Goal: Transaction & Acquisition: Book appointment/travel/reservation

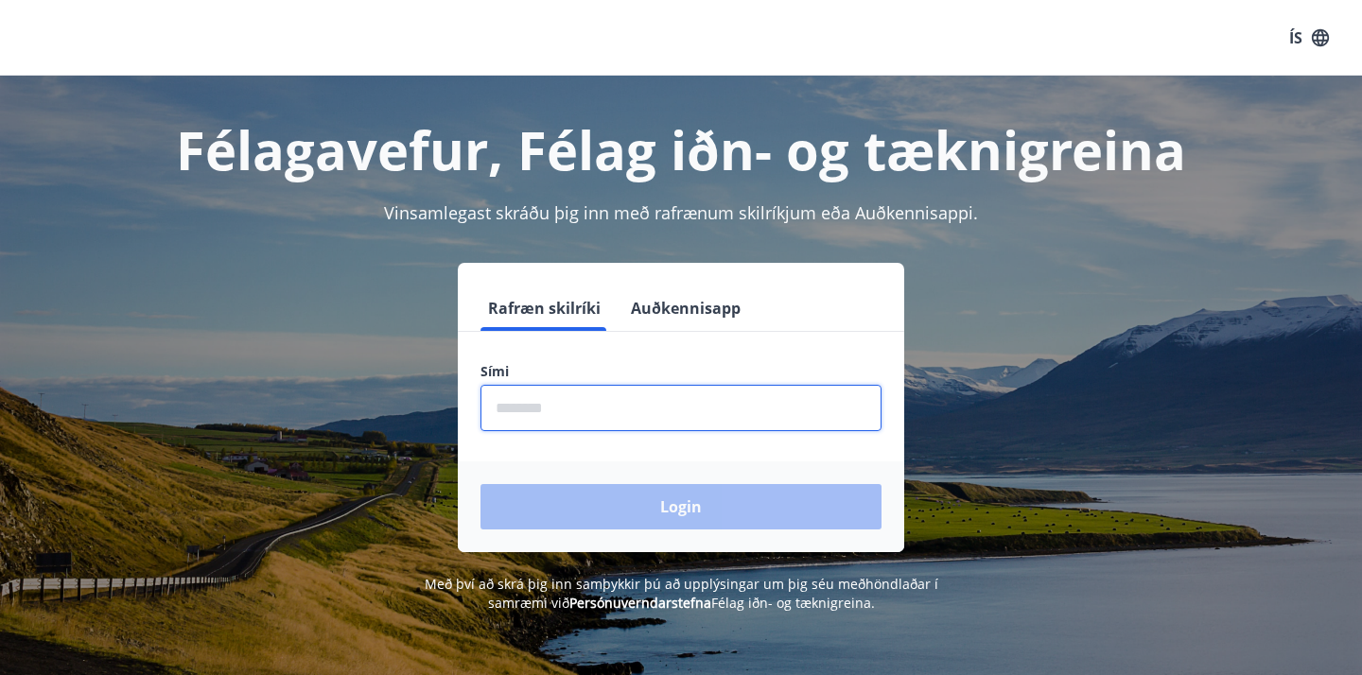
click at [500, 408] on input "phone" at bounding box center [680, 408] width 401 height 46
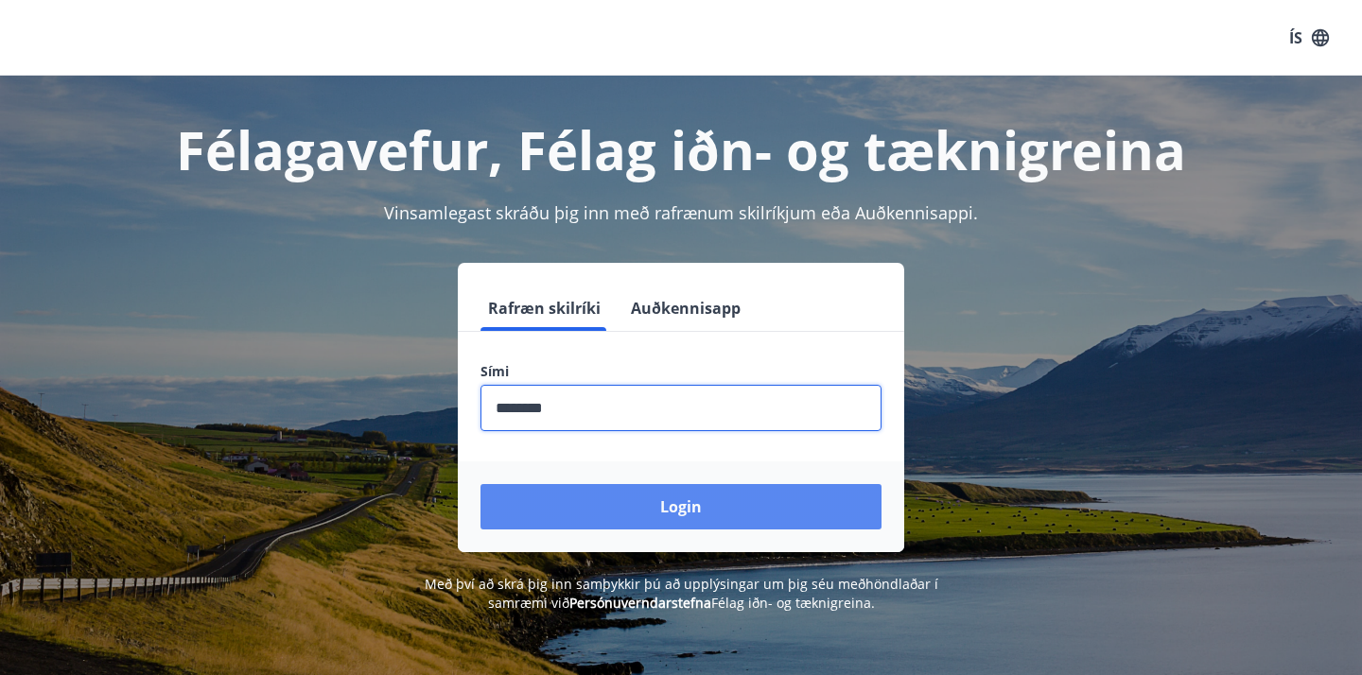
type input "********"
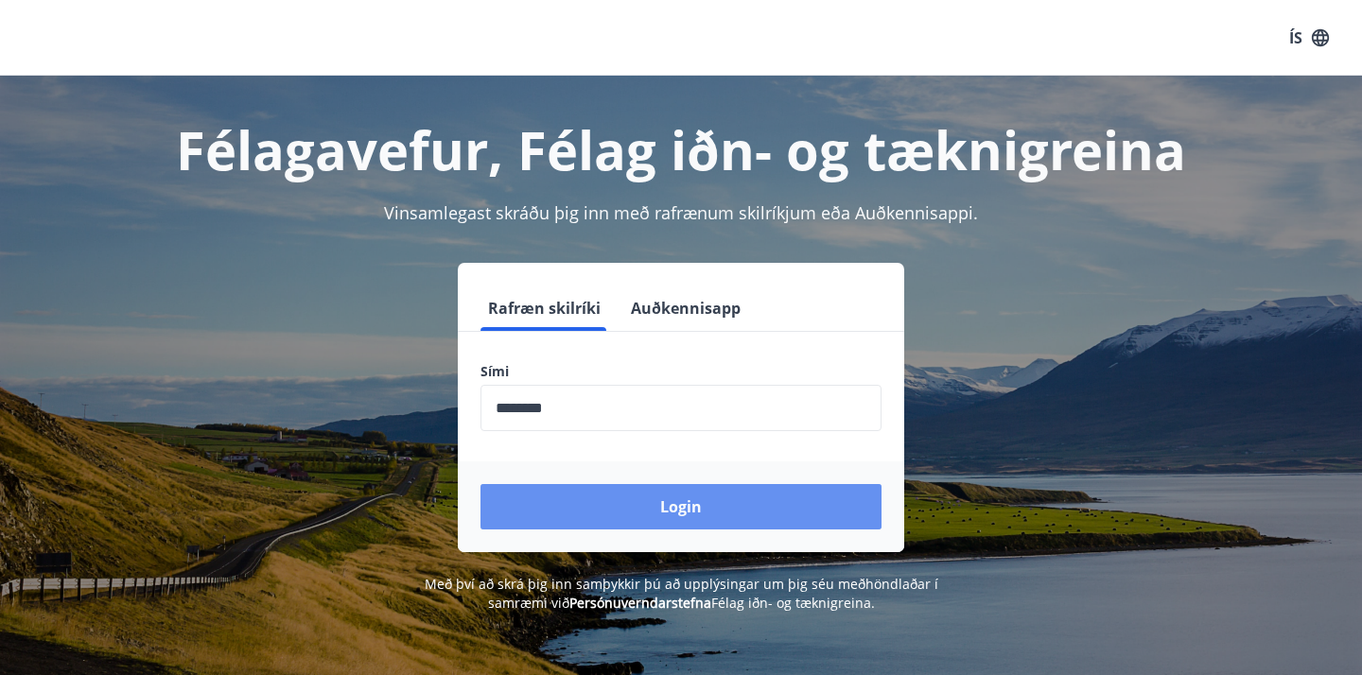
click at [637, 505] on button "Login" at bounding box center [680, 506] width 401 height 45
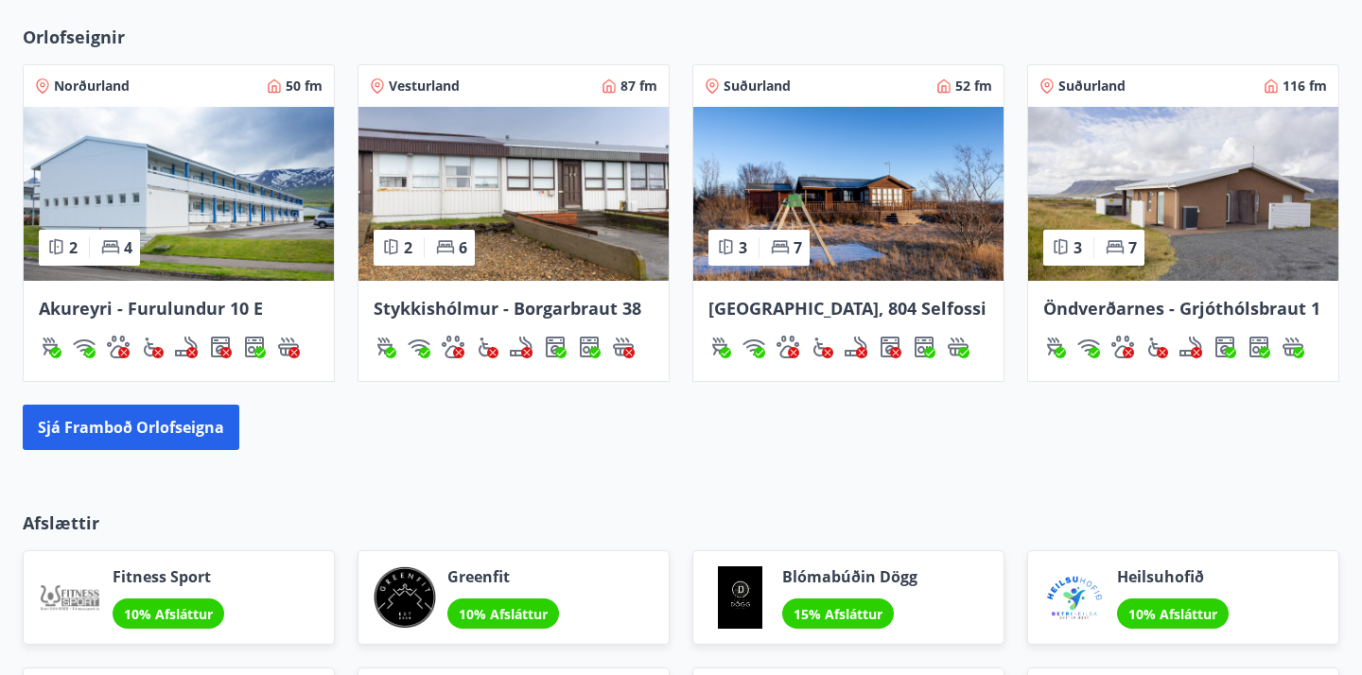
scroll to position [1253, 0]
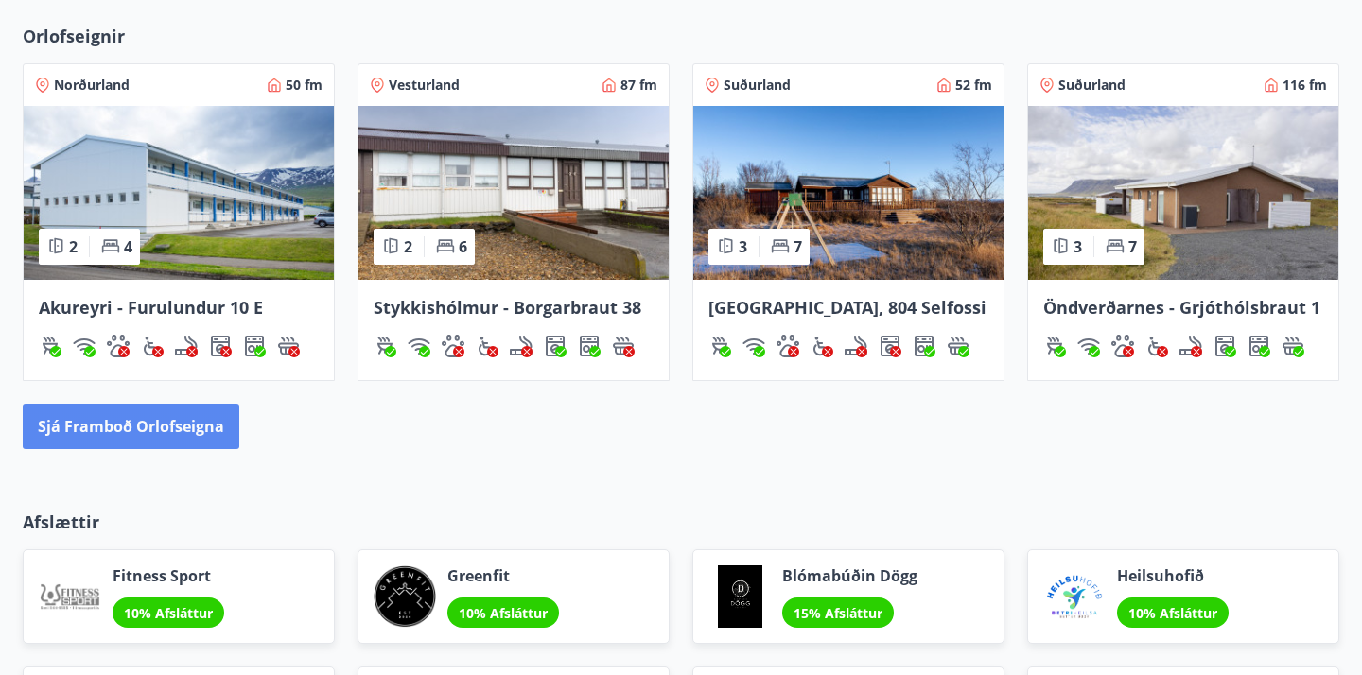
click at [126, 430] on button "Sjá framboð orlofseigna" at bounding box center [131, 426] width 217 height 45
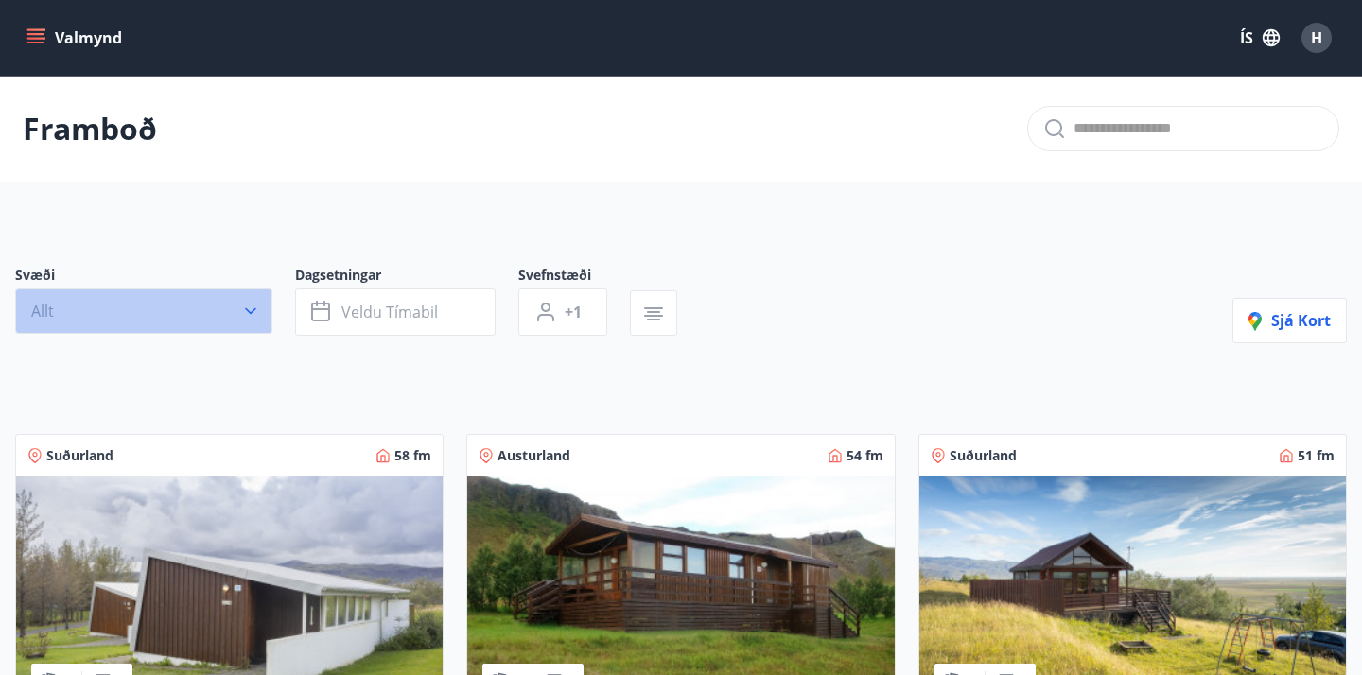
click at [249, 316] on icon "button" at bounding box center [250, 311] width 19 height 19
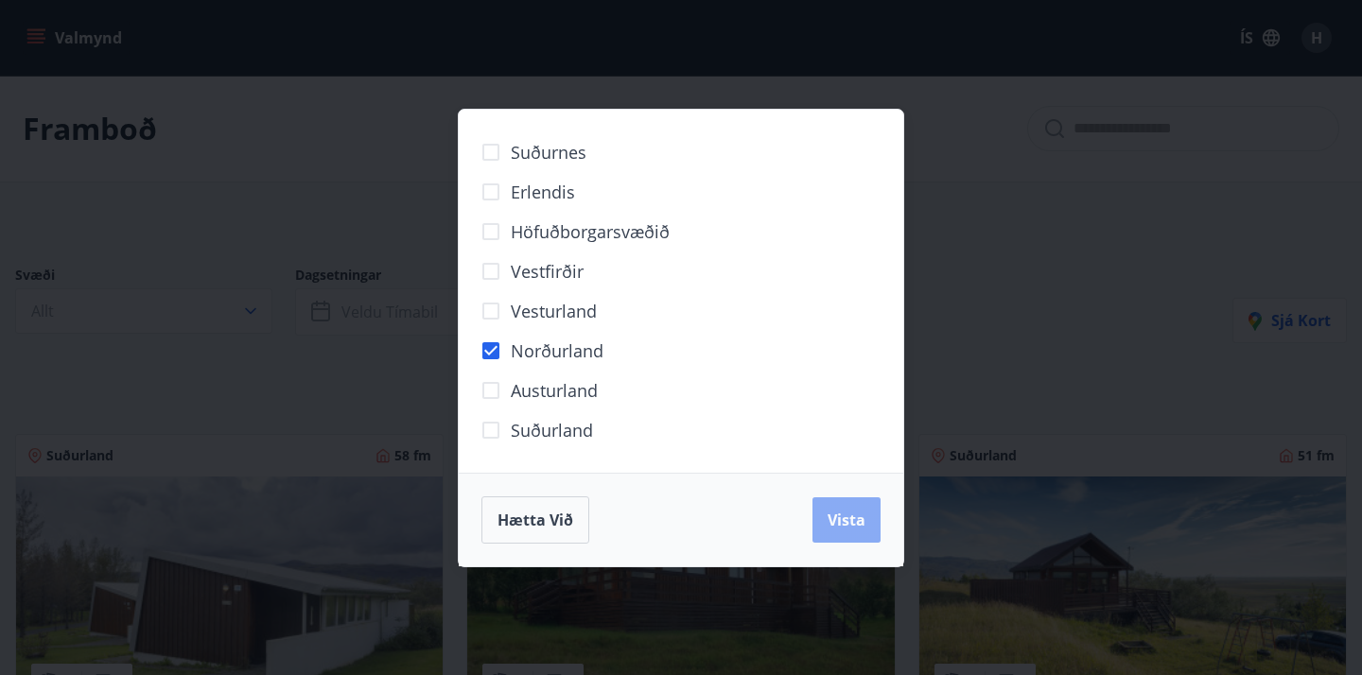
click at [836, 520] on span "Vista" at bounding box center [847, 520] width 38 height 21
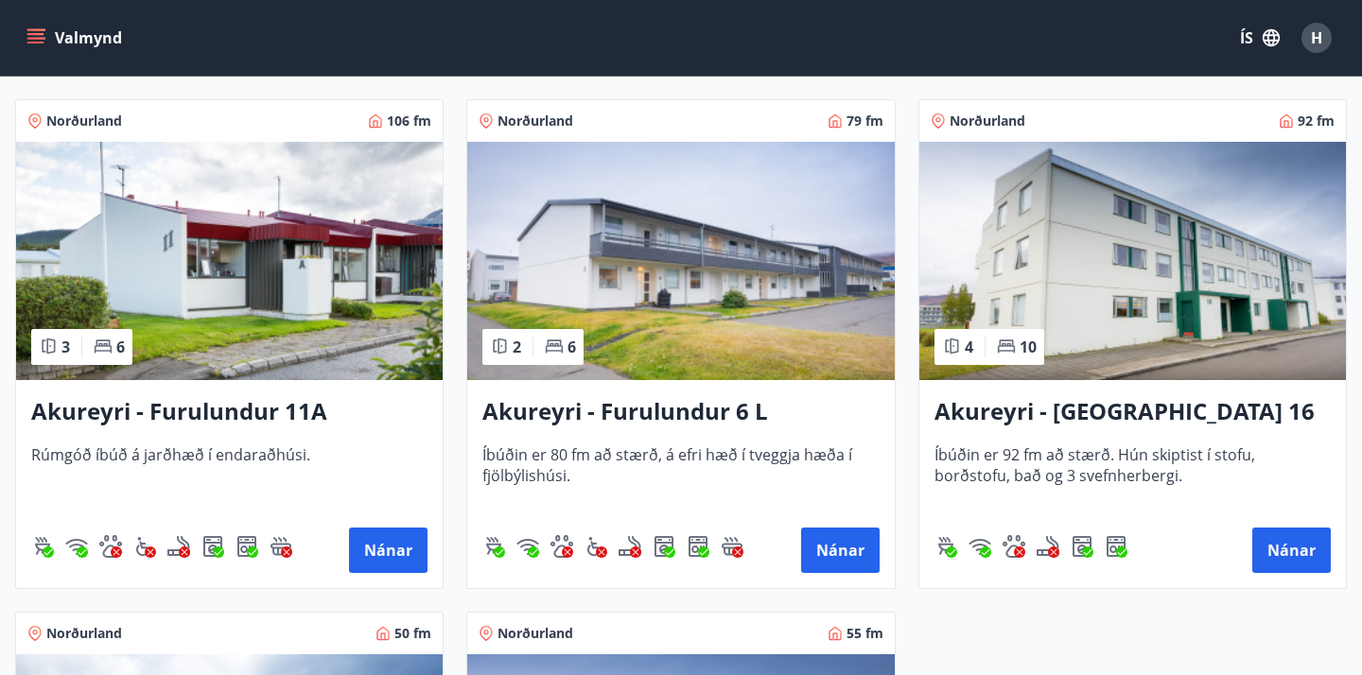
scroll to position [393, 0]
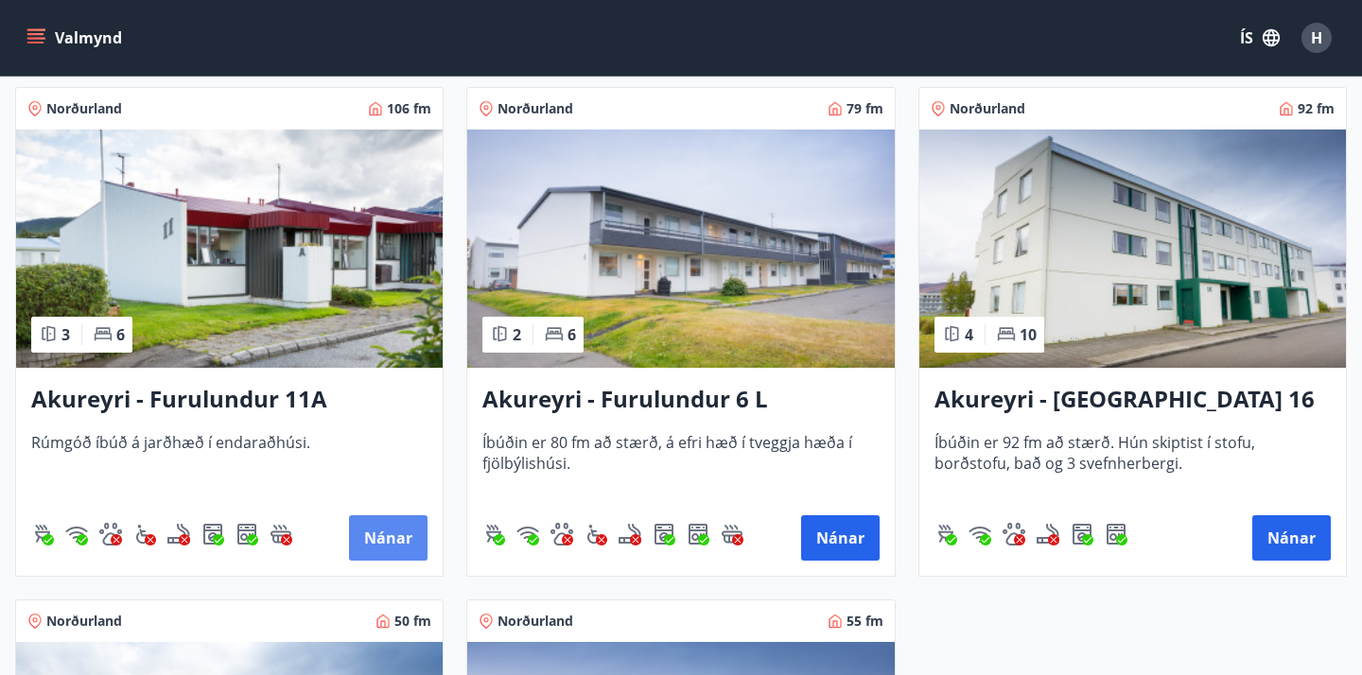
click at [388, 541] on button "Nánar" at bounding box center [388, 537] width 79 height 45
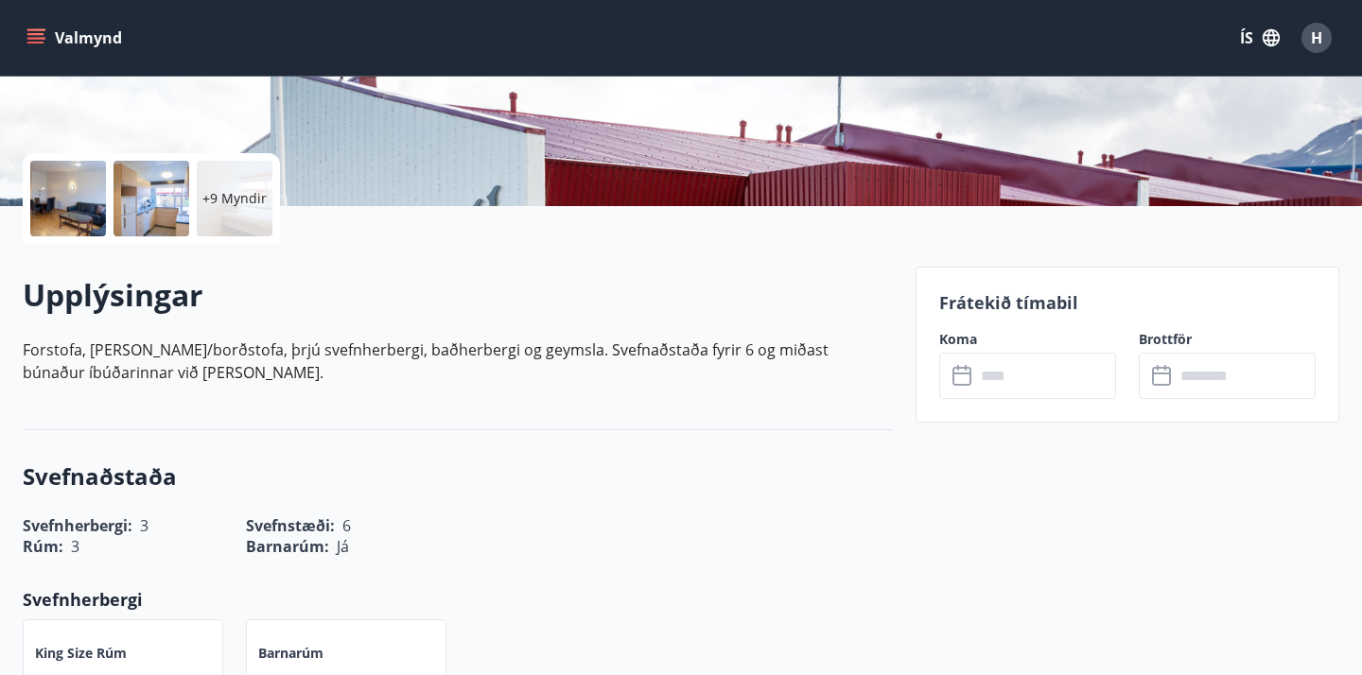
scroll to position [360, 0]
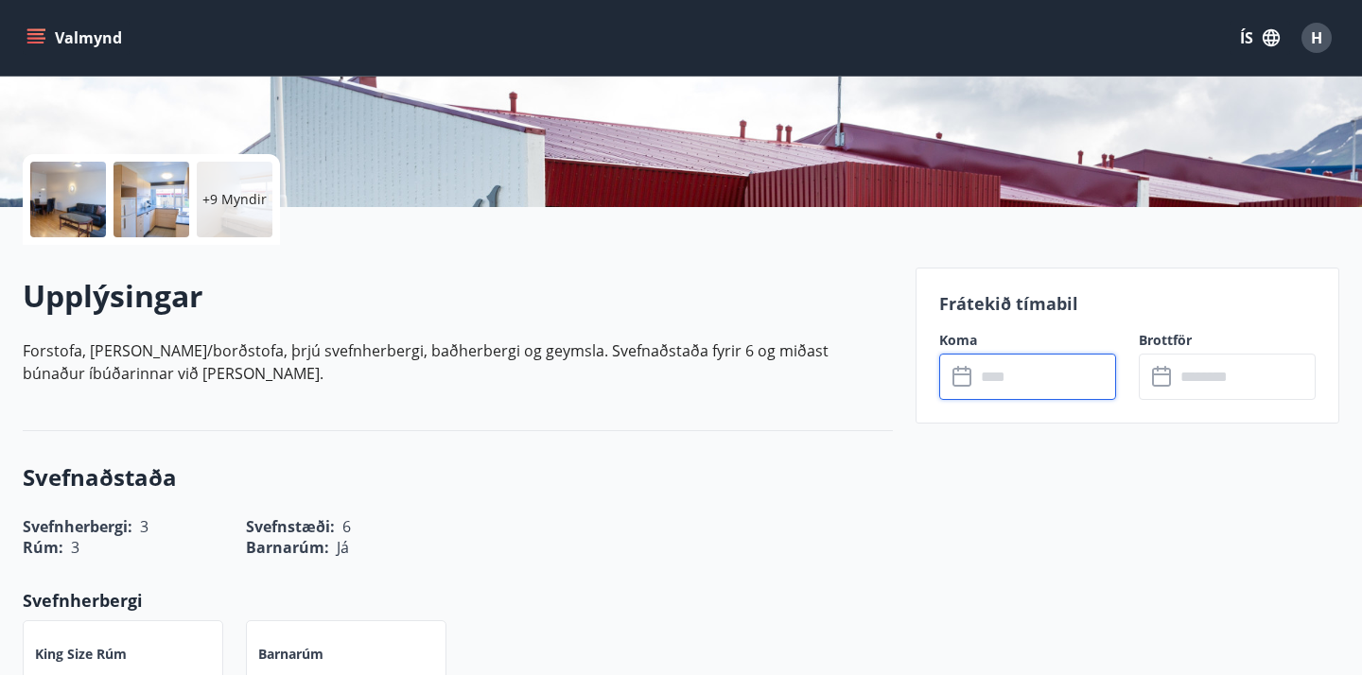
click at [1005, 385] on input "text" at bounding box center [1045, 377] width 141 height 46
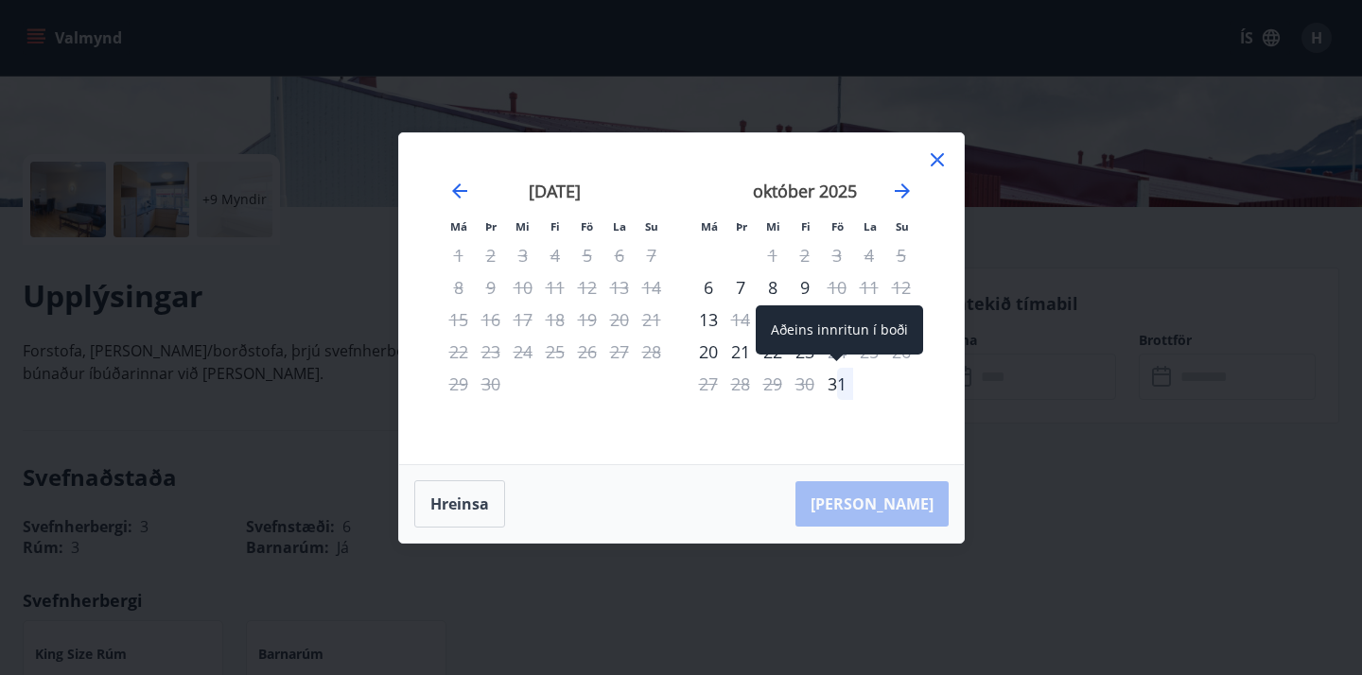
click at [840, 387] on div "31" at bounding box center [837, 384] width 32 height 32
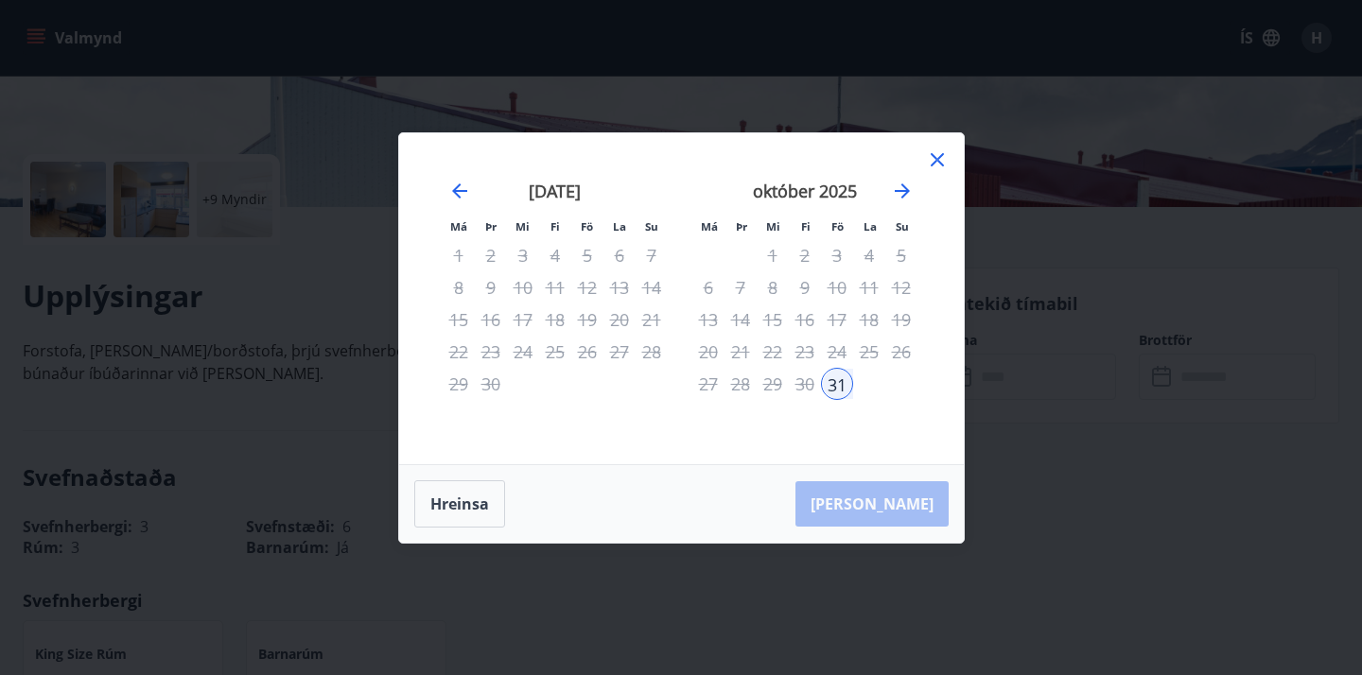
click at [904, 512] on div "Hreinsa Taka Frá" at bounding box center [681, 504] width 565 height 78
click at [903, 189] on icon "Move forward to switch to the next month." at bounding box center [902, 191] width 23 height 23
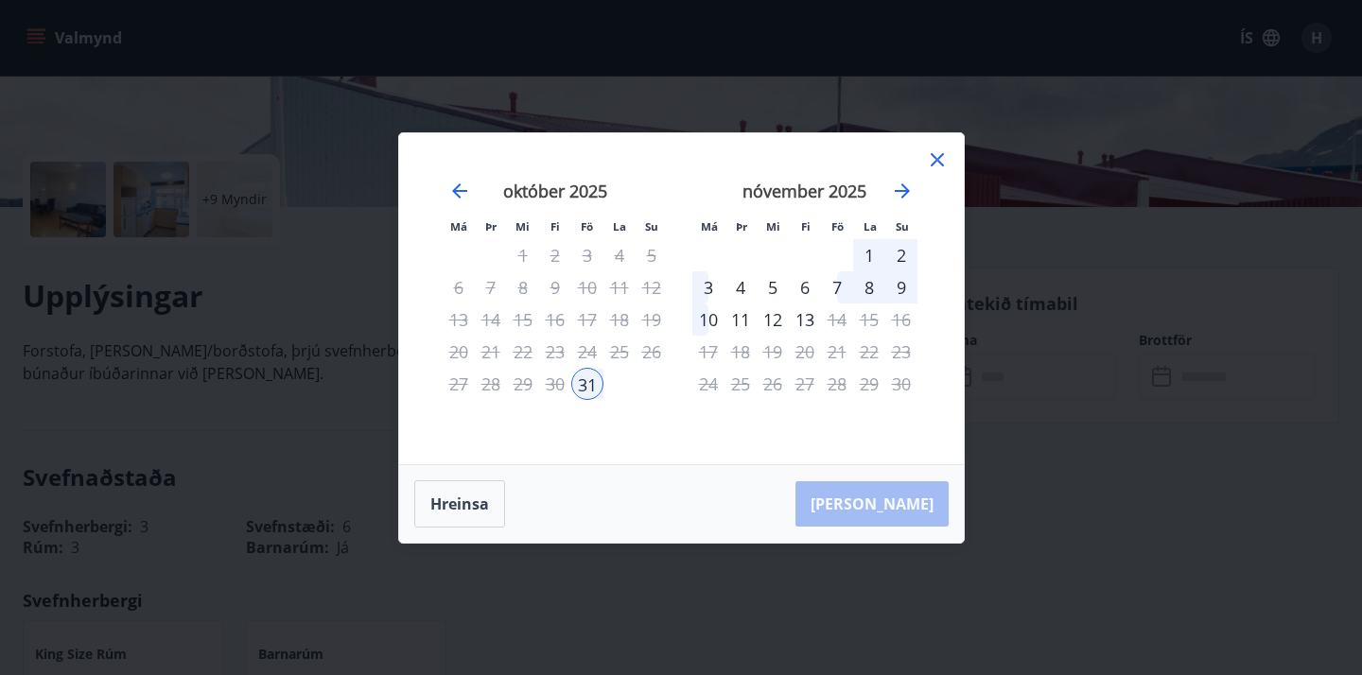
click at [707, 283] on div "3" at bounding box center [708, 287] width 32 height 32
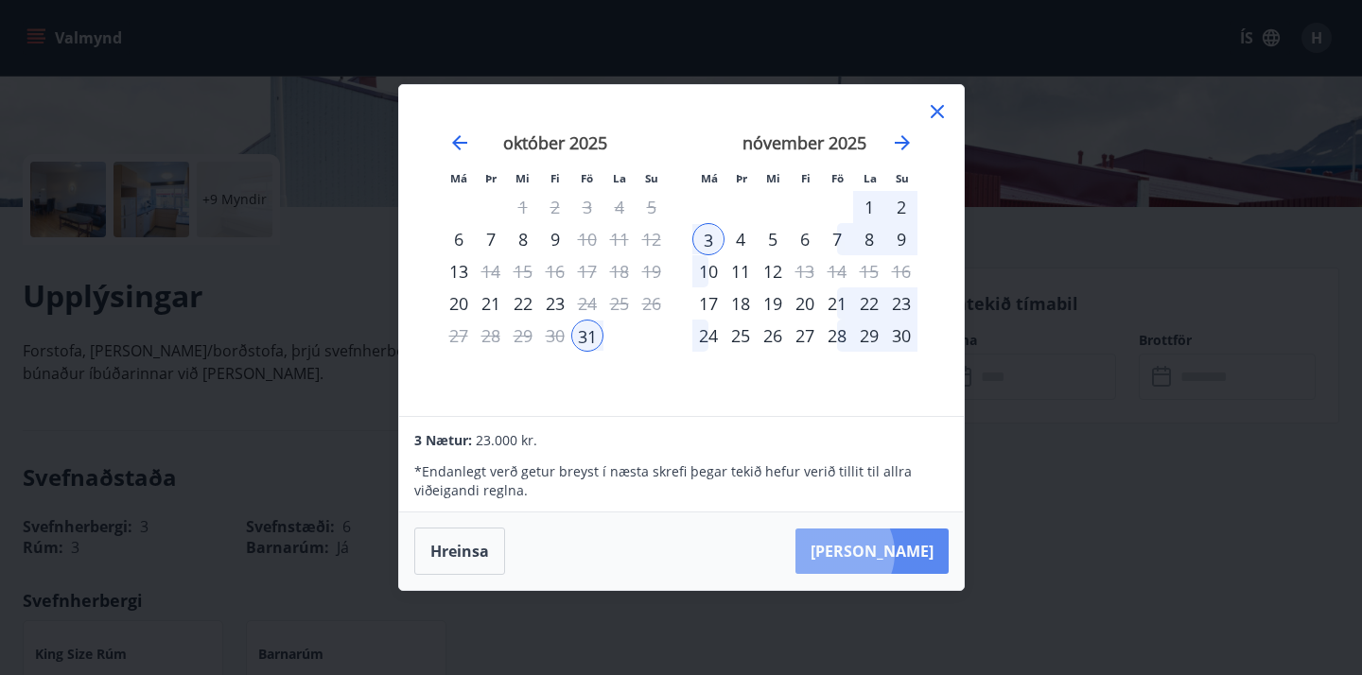
click at [894, 553] on button "Taka Frá" at bounding box center [871, 551] width 153 height 45
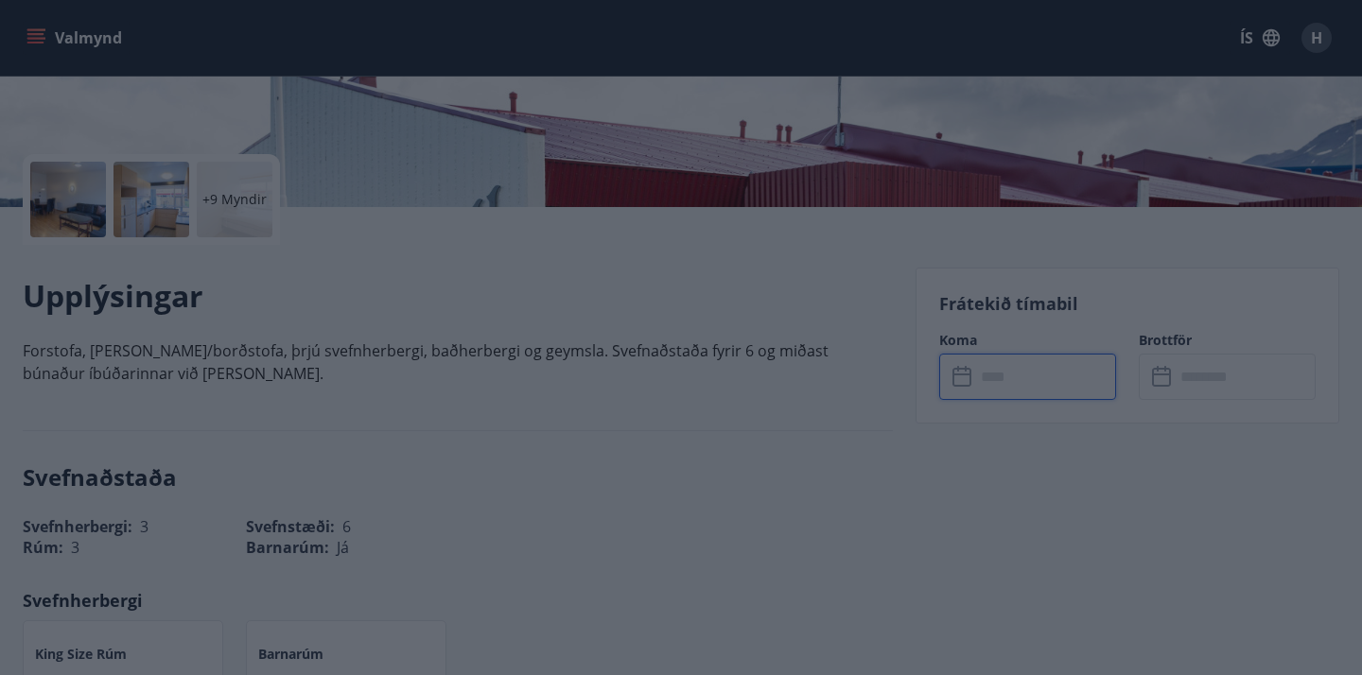
type input "******"
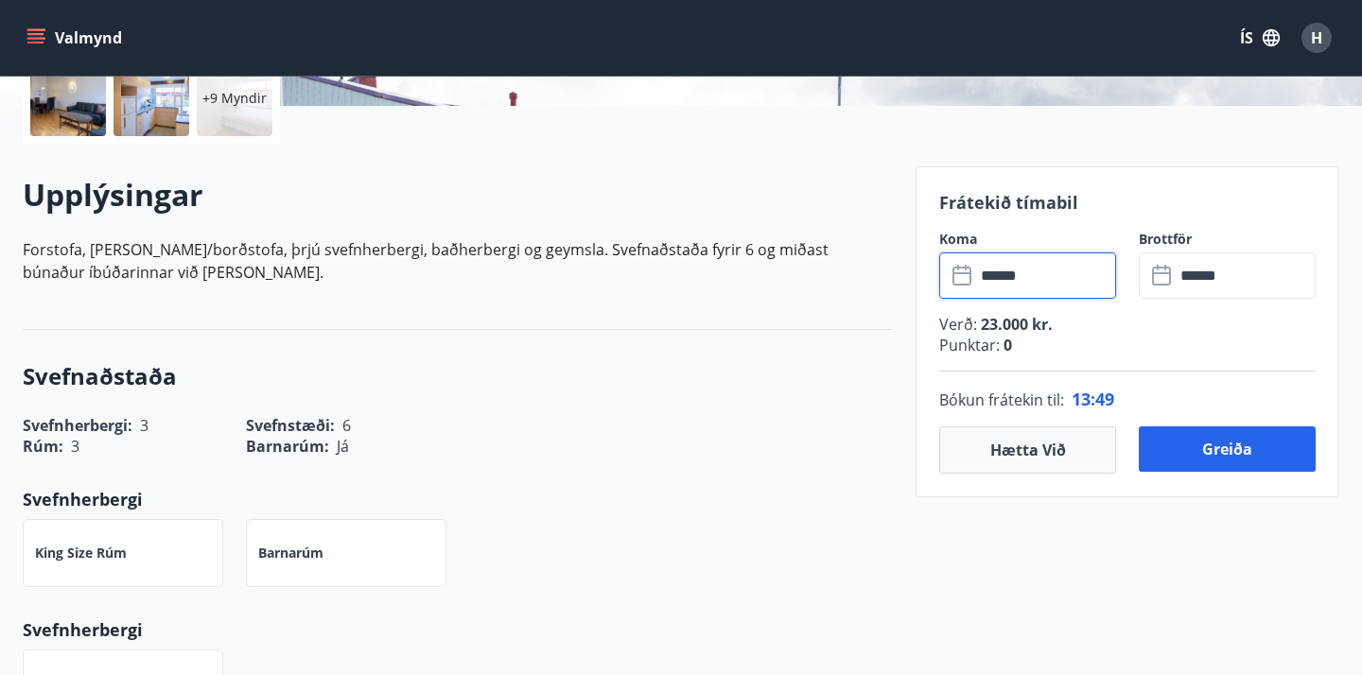
scroll to position [463, 0]
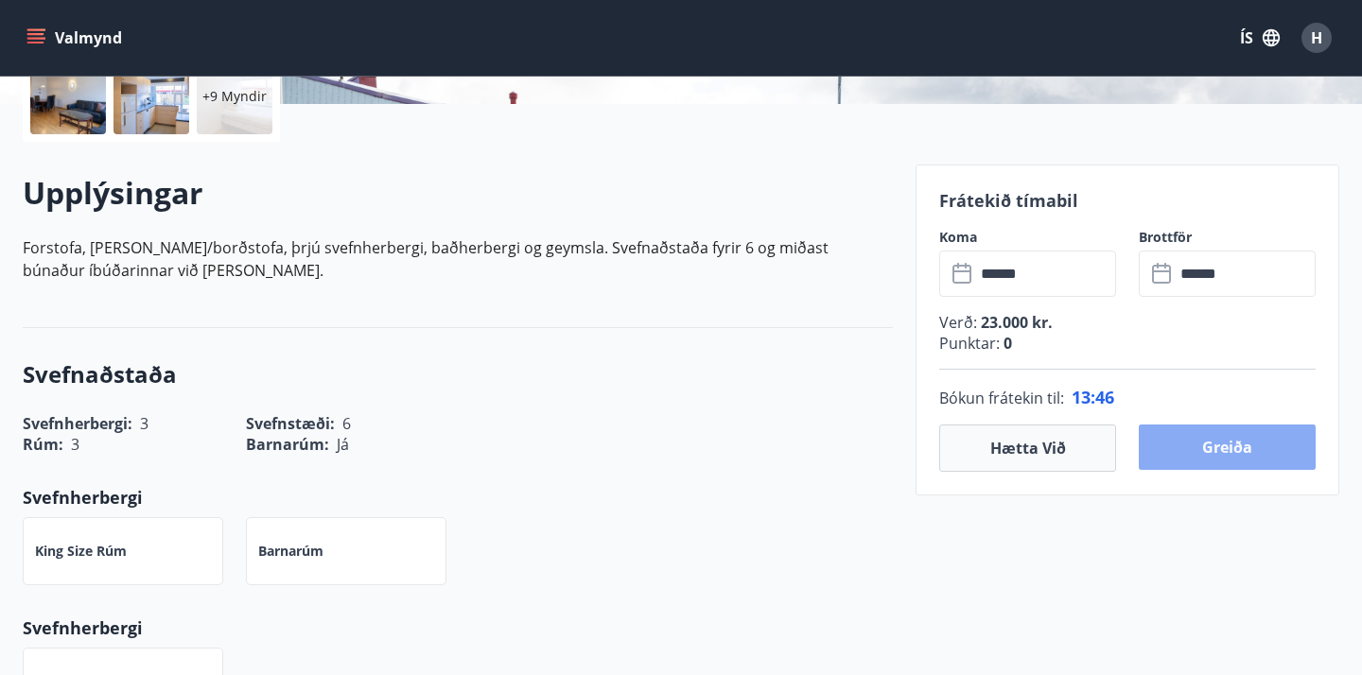
click at [1205, 449] on button "Greiða" at bounding box center [1227, 447] width 177 height 45
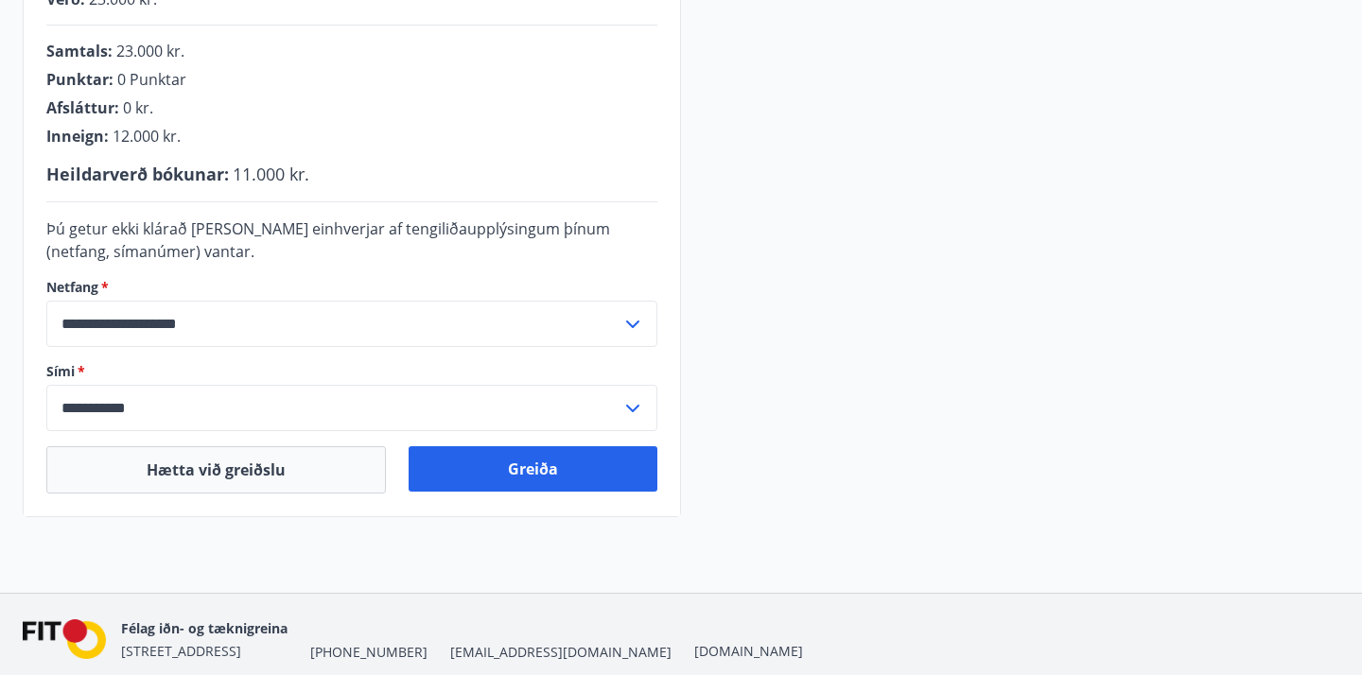
scroll to position [532, 0]
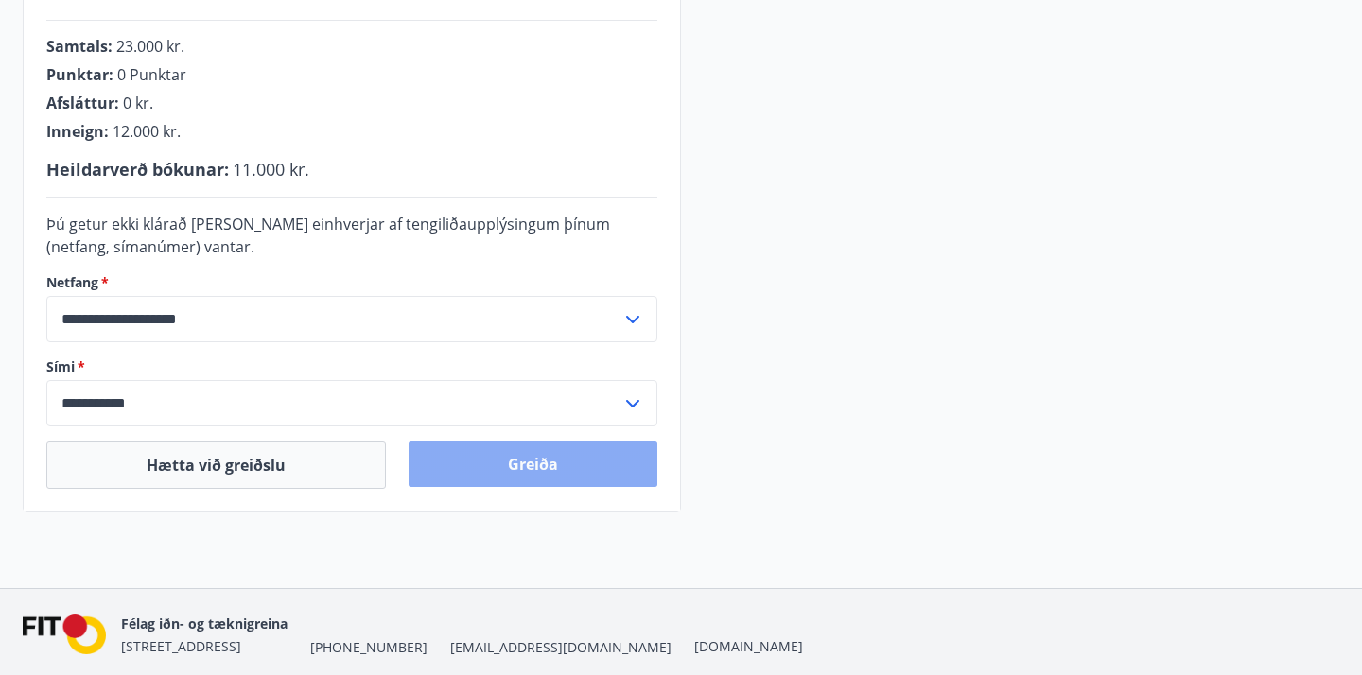
click at [527, 468] on button "Greiða" at bounding box center [533, 464] width 249 height 45
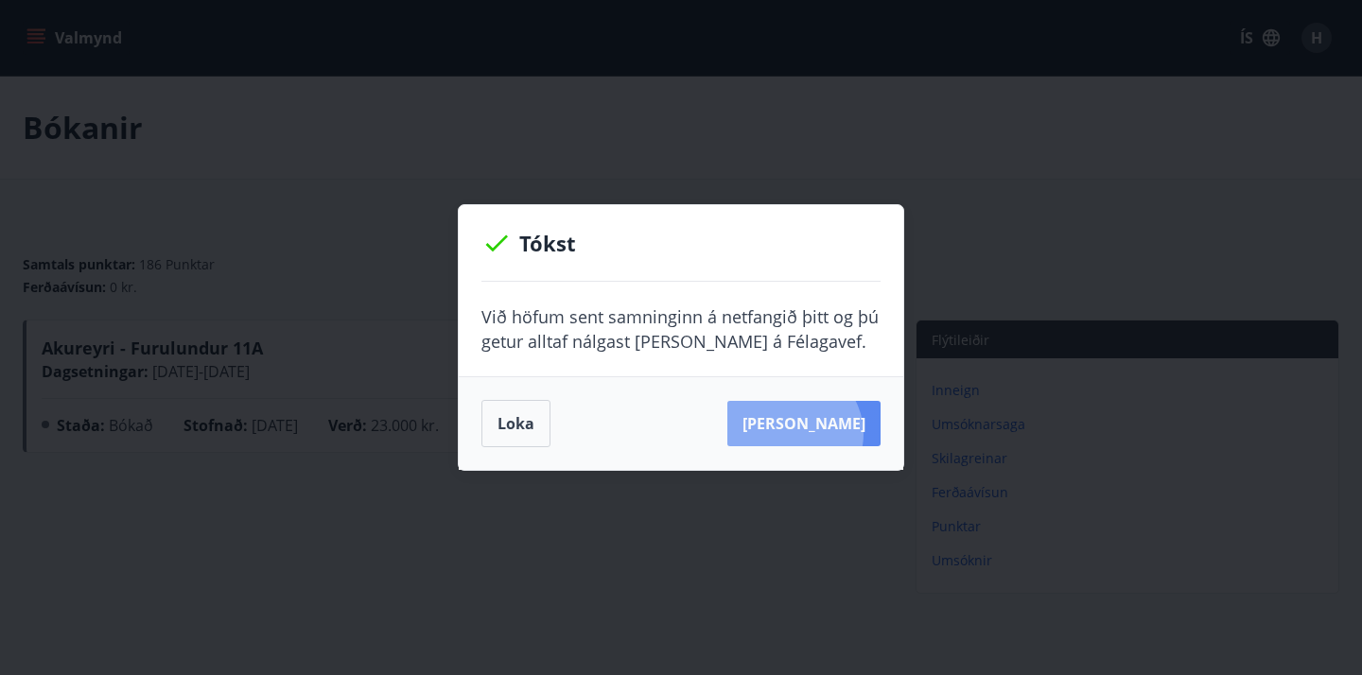
click at [822, 434] on button "[PERSON_NAME]" at bounding box center [803, 423] width 153 height 45
click at [533, 427] on button "Loka" at bounding box center [515, 423] width 69 height 47
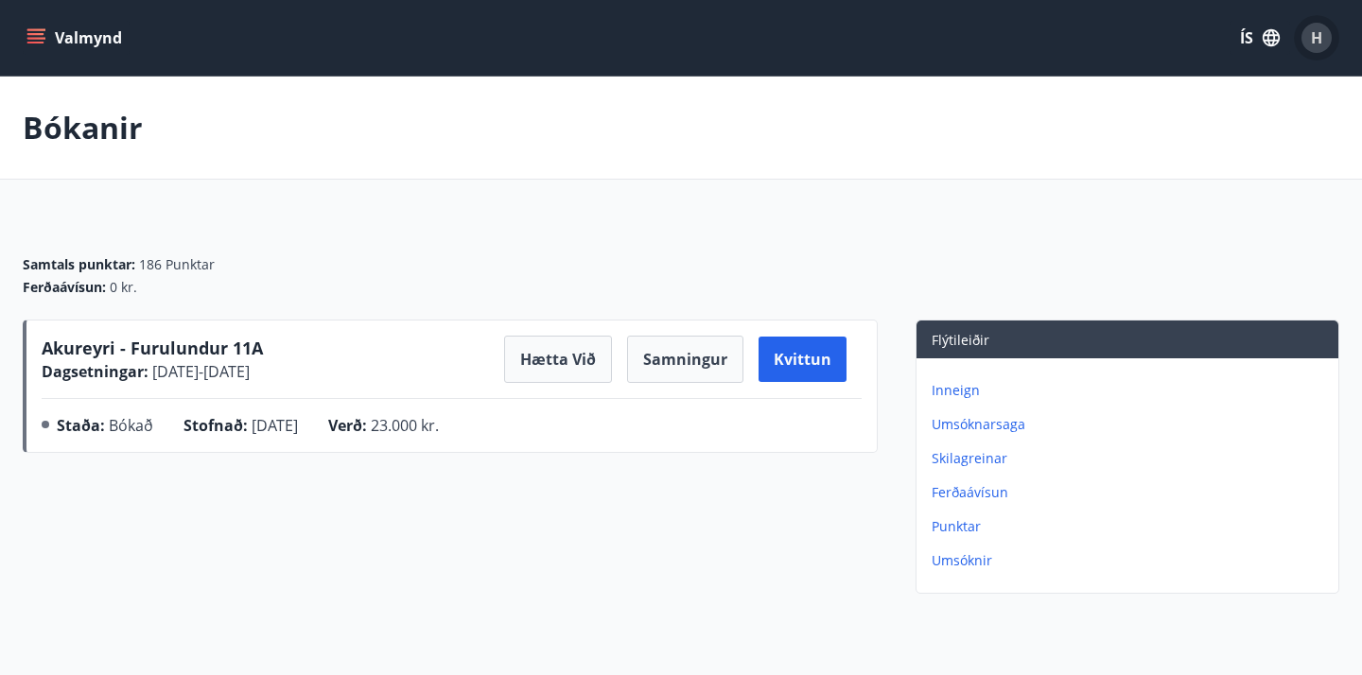
click at [1312, 39] on span "H" at bounding box center [1316, 37] width 11 height 21
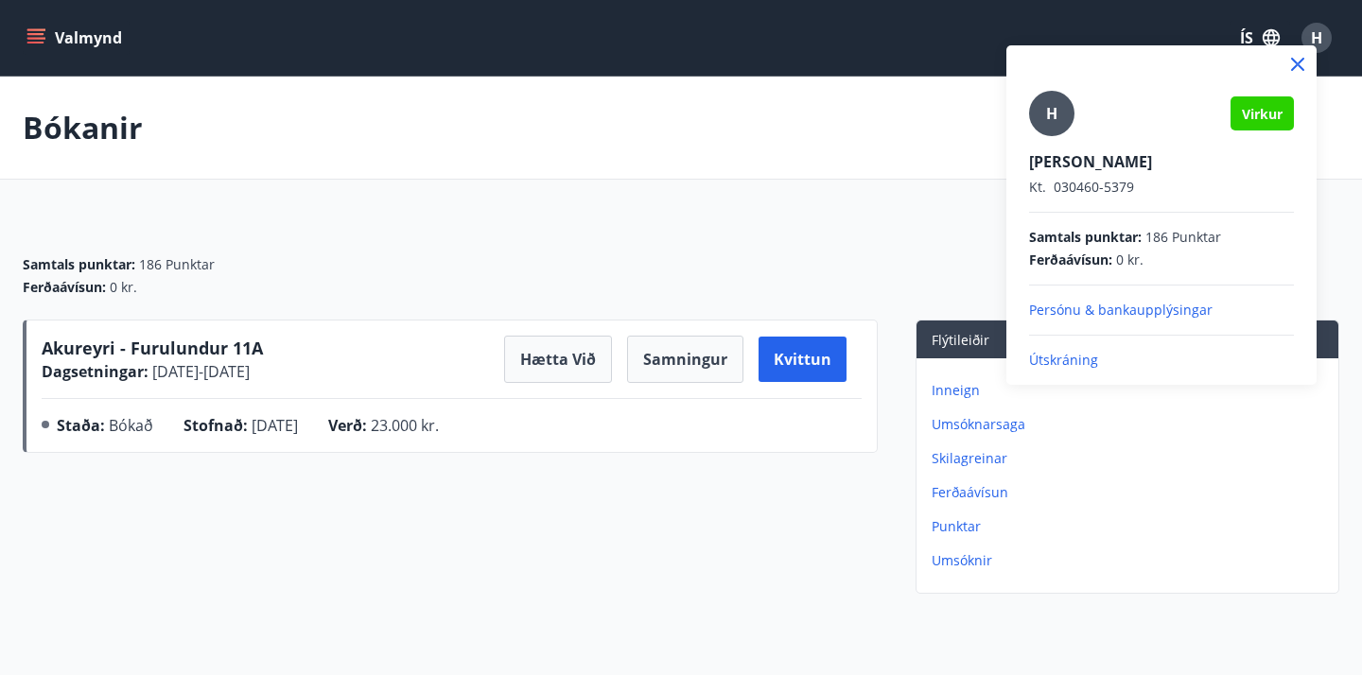
click at [1053, 361] on p "Útskráning" at bounding box center [1161, 360] width 265 height 19
